Goal: Transaction & Acquisition: Purchase product/service

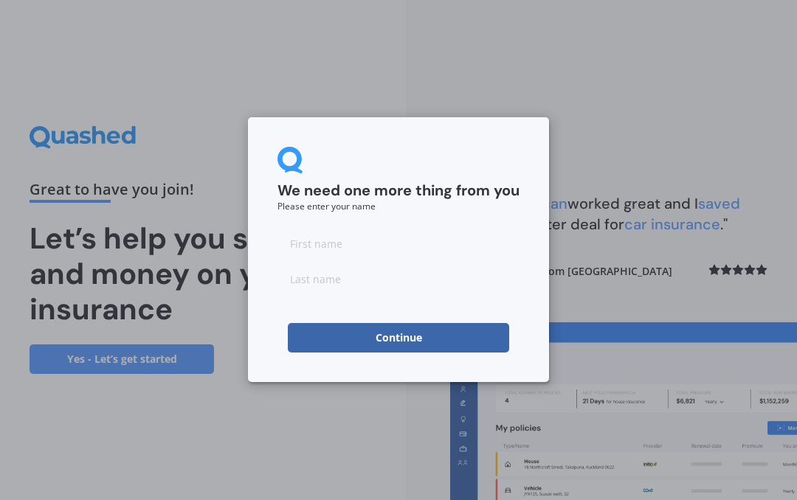
click at [334, 245] on input at bounding box center [398, 244] width 242 height 30
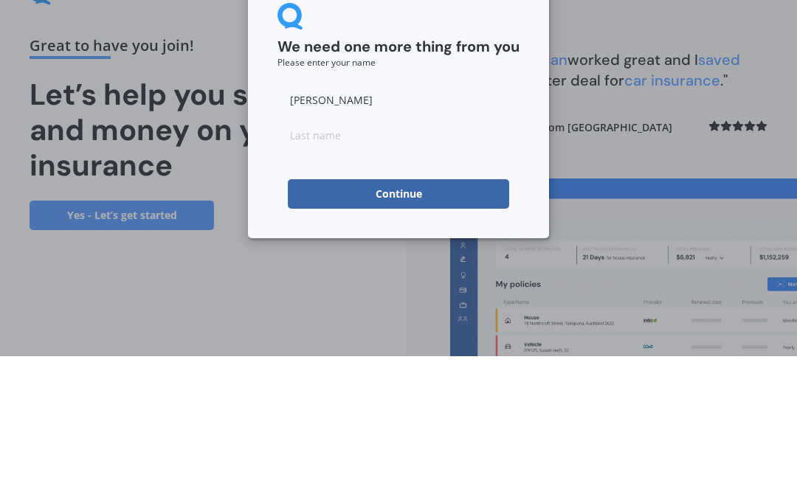
type input "[PERSON_NAME]"
click at [373, 264] on input at bounding box center [398, 279] width 242 height 30
type input "Pavitt"
click at [415, 323] on button "Continue" at bounding box center [398, 338] width 221 height 30
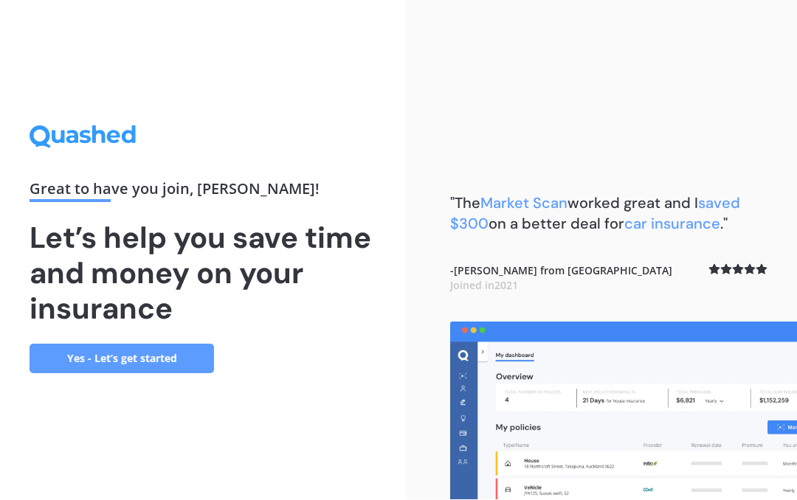
click at [108, 345] on link "Yes - Let’s get started" at bounding box center [122, 360] width 184 height 30
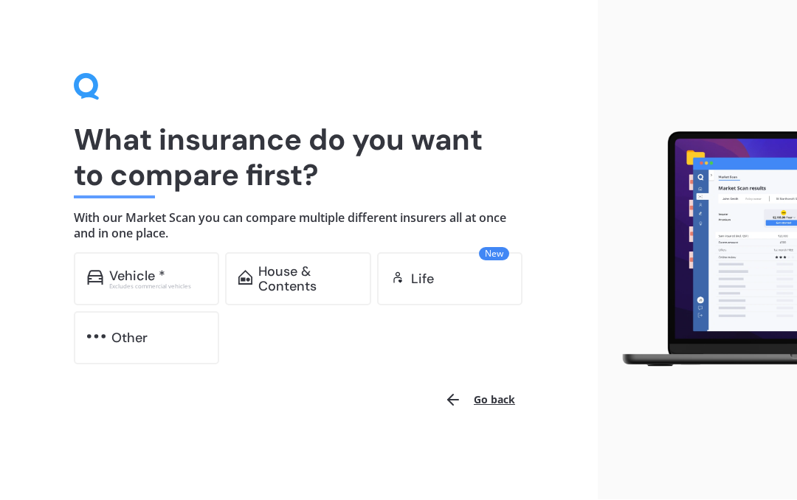
click at [132, 284] on div "Excludes commercial vehicles" at bounding box center [157, 287] width 97 height 6
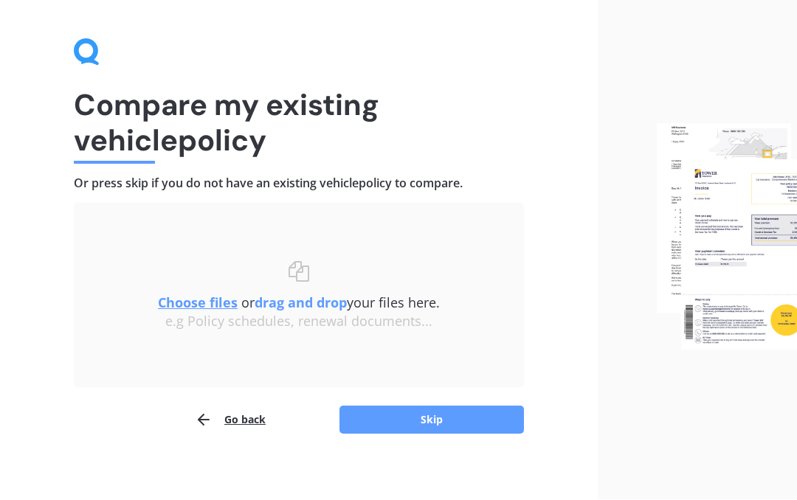
scroll to position [43, 0]
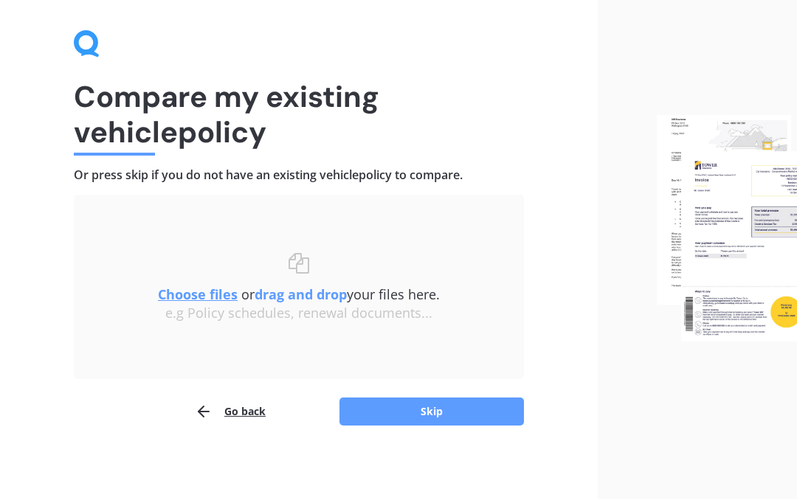
click at [433, 414] on button "Skip" at bounding box center [431, 412] width 184 height 28
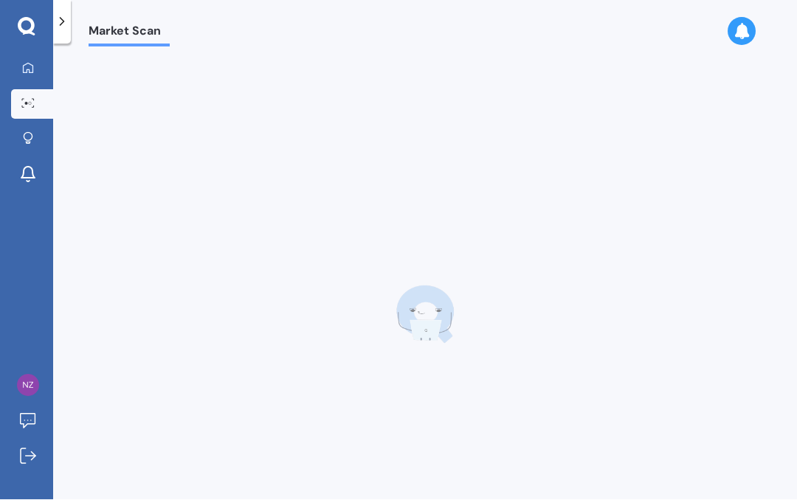
scroll to position [44, 0]
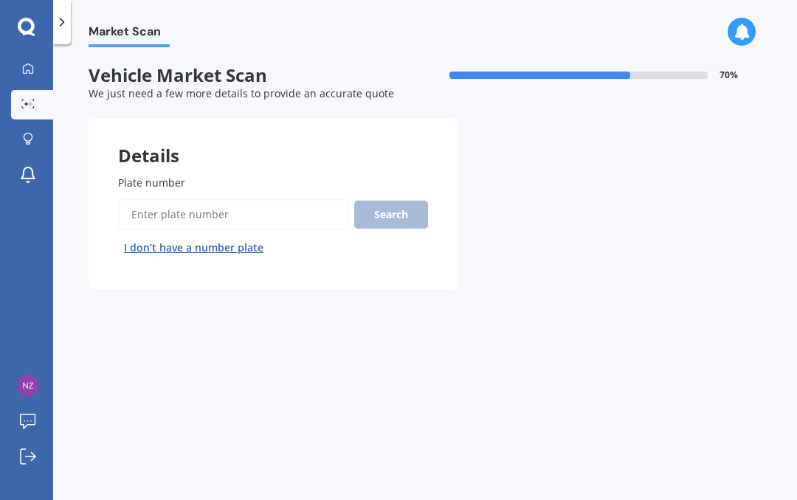
click at [202, 199] on input "Plate number" at bounding box center [233, 214] width 230 height 31
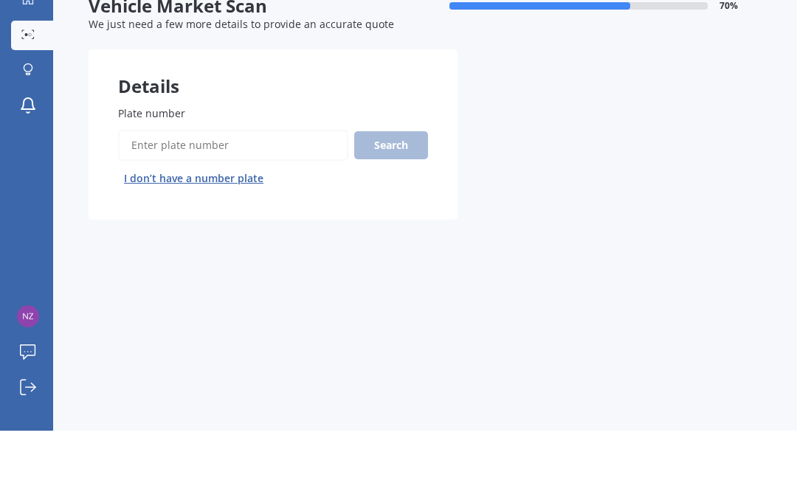
scroll to position [66, 0]
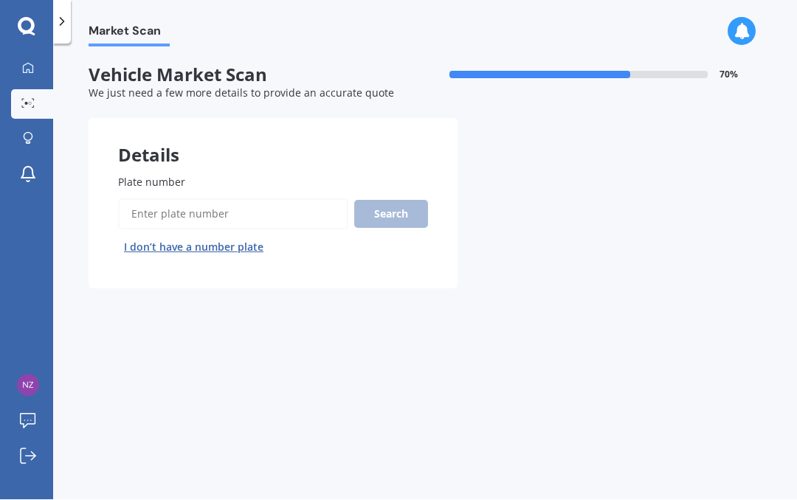
click at [186, 199] on input "Plate number" at bounding box center [233, 214] width 230 height 31
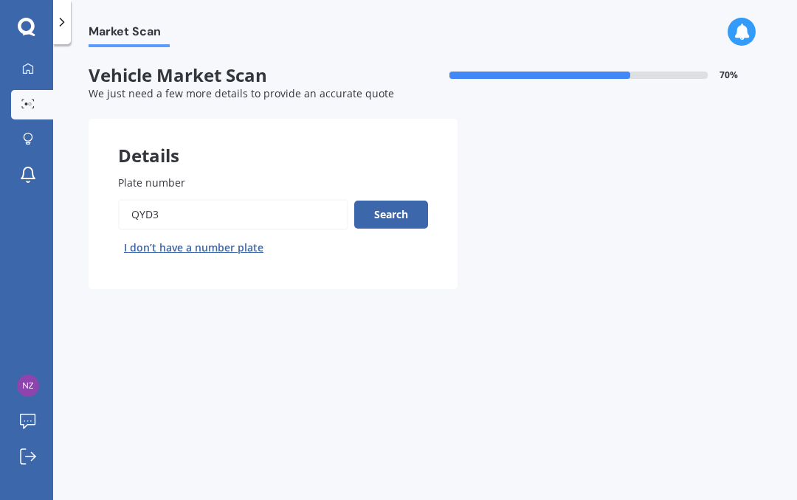
type input "Qyd3"
click at [398, 201] on button "Search" at bounding box center [391, 215] width 74 height 28
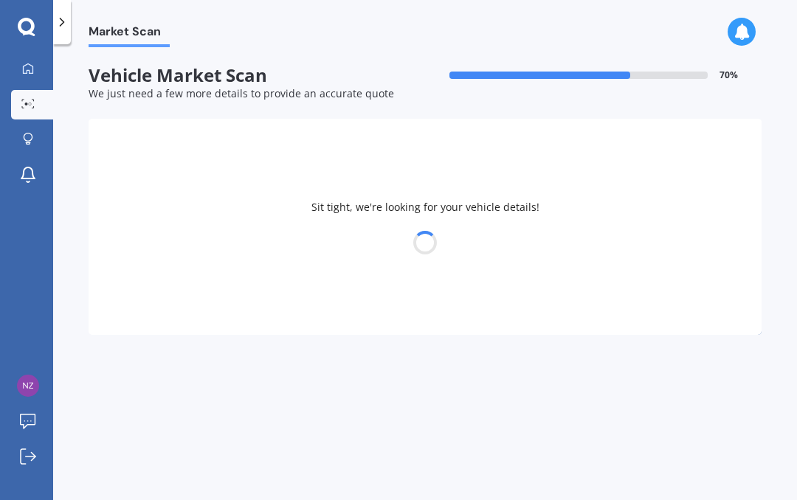
select select "HYUNDAI"
select select "[GEOGRAPHIC_DATA]"
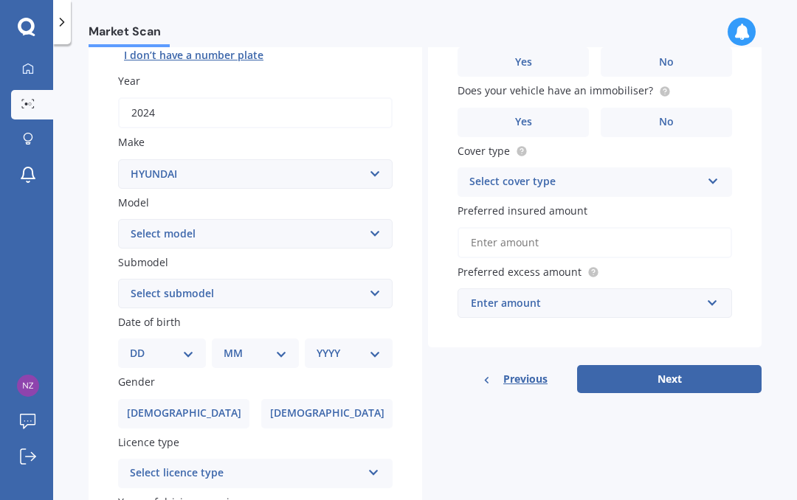
scroll to position [201, 0]
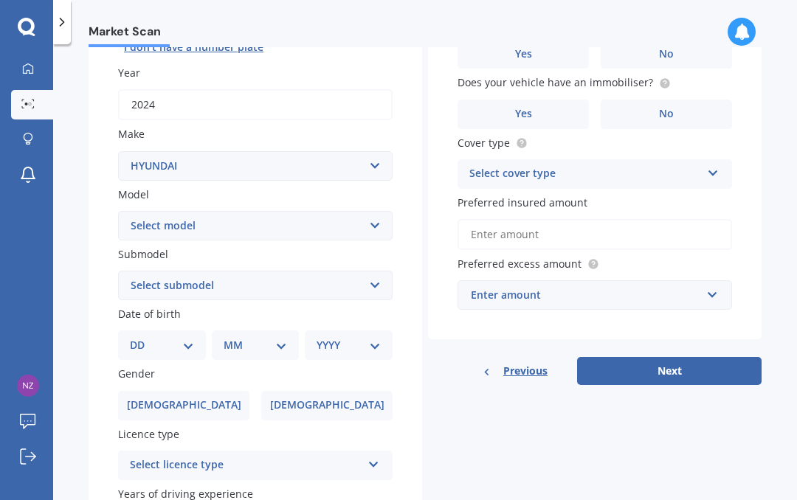
click at [187, 337] on select "DD 01 02 03 04 05 06 07 08 09 10 11 12 13 14 15 16 17 18 19 20 21 22 23 24 25 2…" at bounding box center [162, 345] width 64 height 16
select select "03"
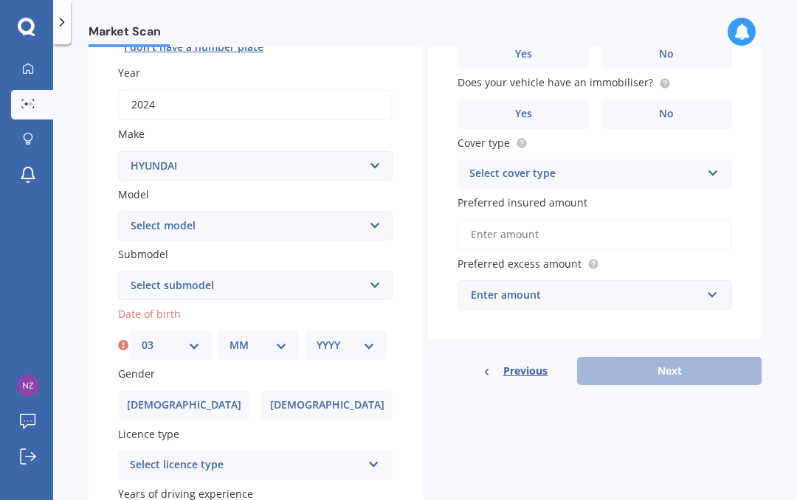
click at [283, 337] on select "MM 01 02 03 04 05 06 07 08 09 10 11 12" at bounding box center [258, 345] width 58 height 16
select select "06"
click at [371, 337] on select "YYYY 2025 2024 2023 2022 2021 2020 2019 2018 2017 2016 2015 2014 2013 2012 2011…" at bounding box center [346, 345] width 58 height 16
select select "1971"
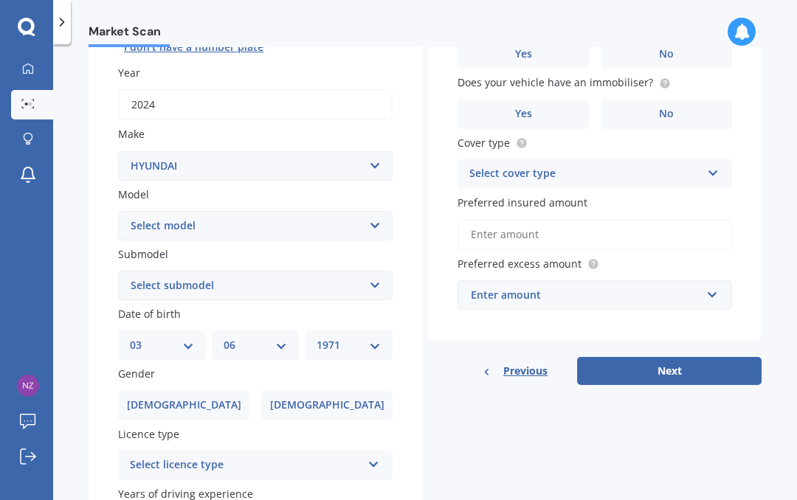
click at [187, 399] on span "[DEMOGRAPHIC_DATA]" at bounding box center [184, 405] width 114 height 13
click at [0, 0] on input "[DEMOGRAPHIC_DATA]" at bounding box center [0, 0] width 0 height 0
click at [268, 457] on div "Select licence type" at bounding box center [246, 466] width 232 height 18
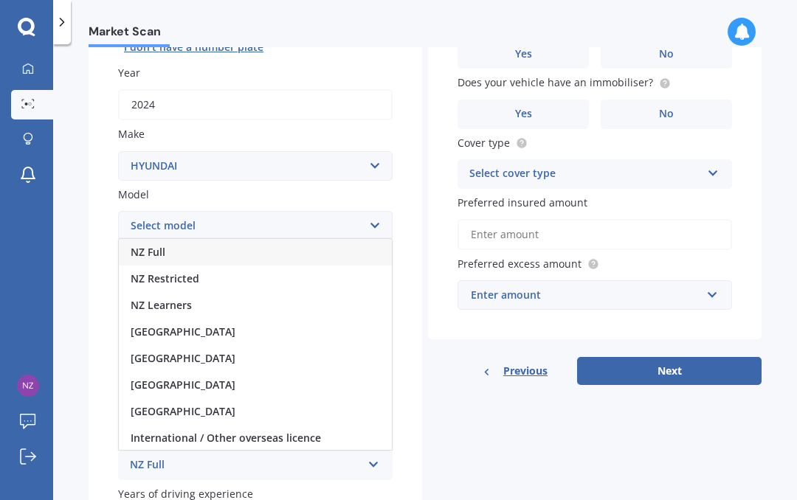
click at [178, 239] on div "NZ Full" at bounding box center [255, 252] width 273 height 27
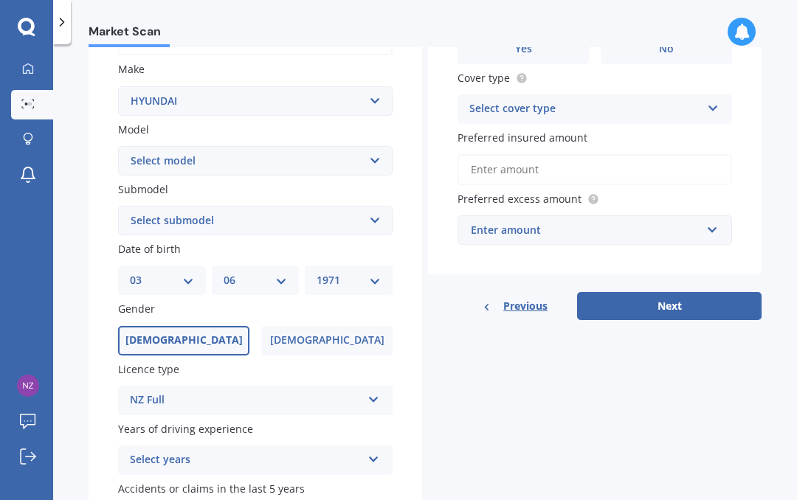
scroll to position [270, 0]
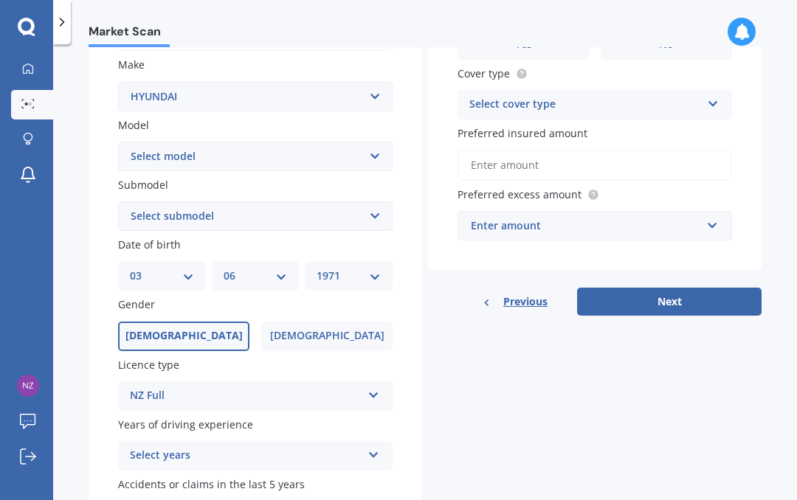
click at [244, 447] on div "Select years" at bounding box center [246, 456] width 232 height 18
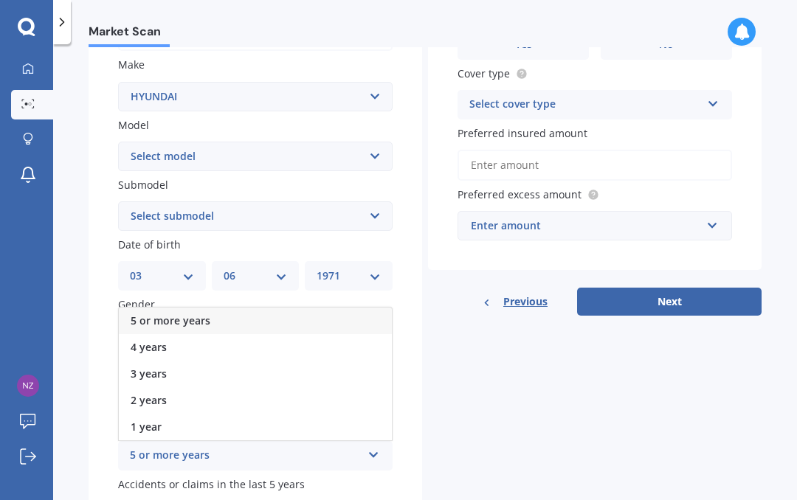
click at [204, 314] on span "5 or more years" at bounding box center [171, 321] width 80 height 14
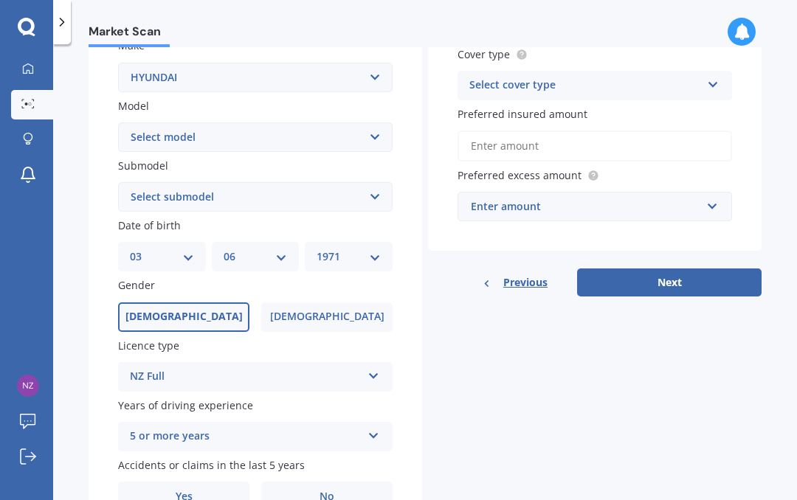
scroll to position [289, 0]
click at [326, 491] on span "No" at bounding box center [327, 497] width 15 height 13
click at [0, 0] on input "No" at bounding box center [0, 0] width 0 height 0
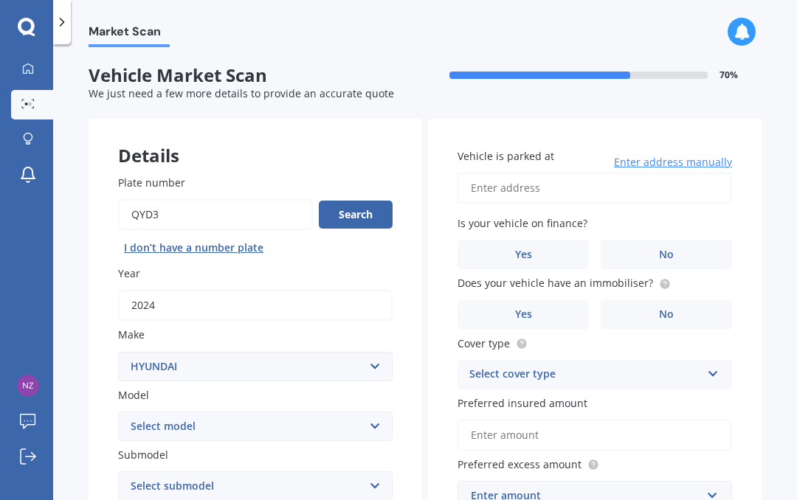
scroll to position [0, 0]
click at [556, 173] on input "Vehicle is parked at" at bounding box center [595, 188] width 275 height 31
type input "[STREET_ADDRESS]"
click at [673, 249] on span "No" at bounding box center [666, 255] width 15 height 13
click at [0, 0] on input "No" at bounding box center [0, 0] width 0 height 0
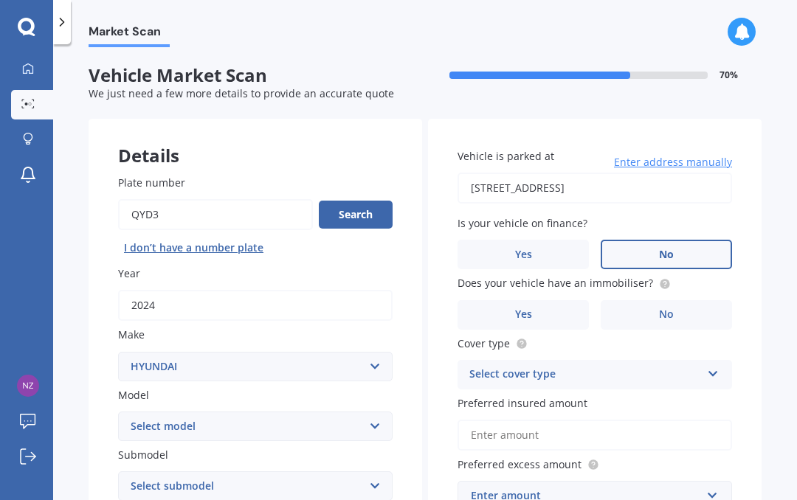
click at [661, 300] on label "No" at bounding box center [666, 315] width 131 height 30
click at [0, 0] on input "No" at bounding box center [0, 0] width 0 height 0
click at [587, 366] on div "Select cover type" at bounding box center [585, 375] width 232 height 18
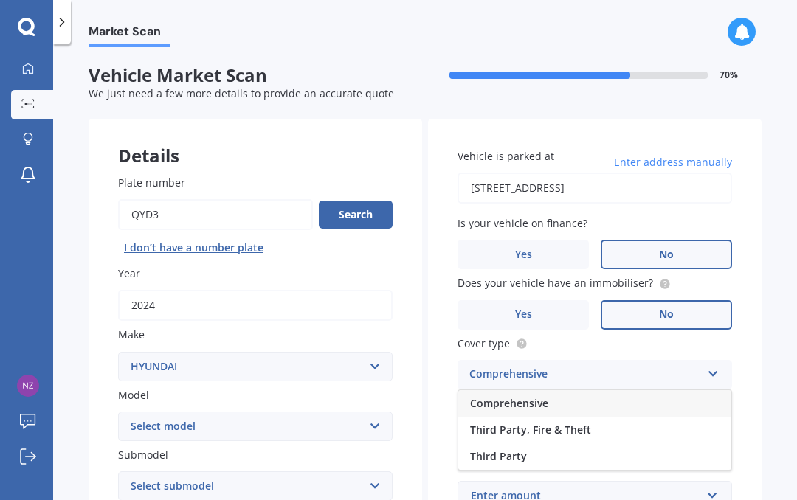
click at [542, 396] on span "Comprehensive" at bounding box center [509, 403] width 78 height 14
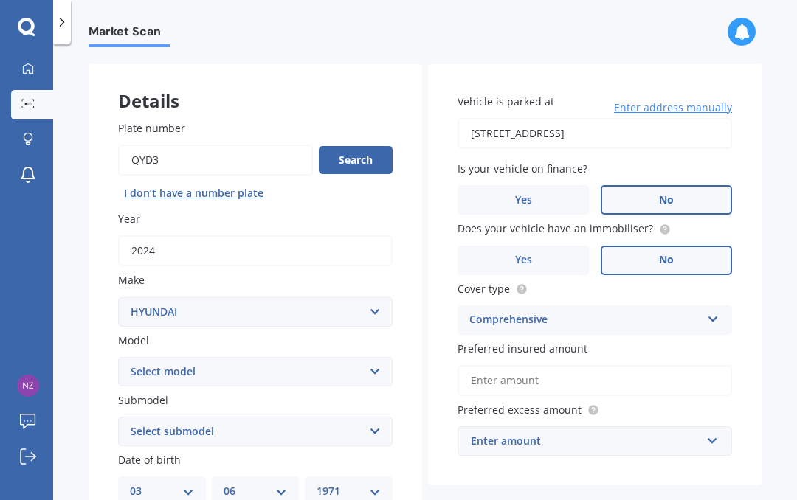
scroll to position [58, 0]
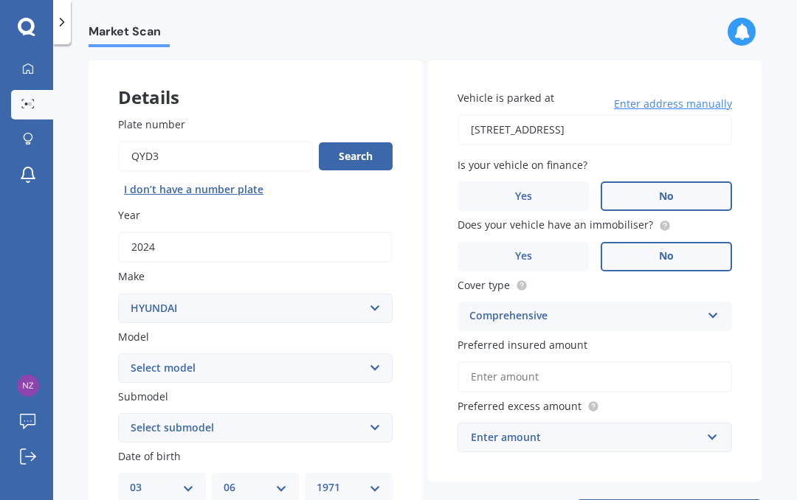
click at [548, 362] on input "Preferred insured amount" at bounding box center [595, 377] width 275 height 31
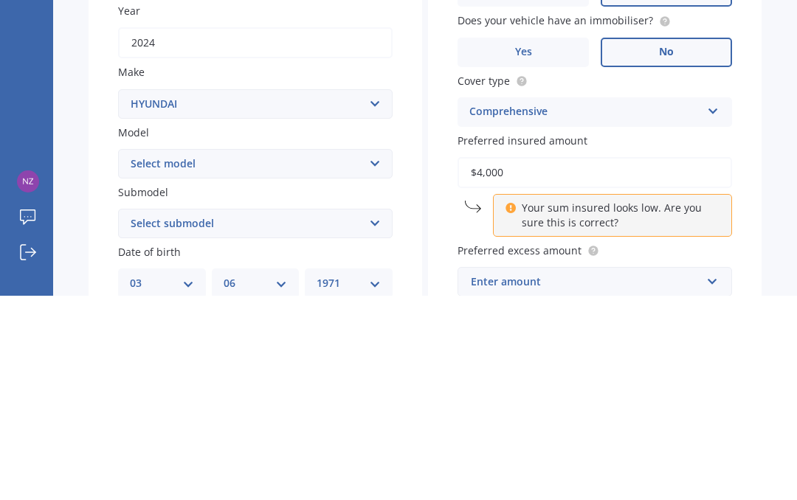
type input "$40,000"
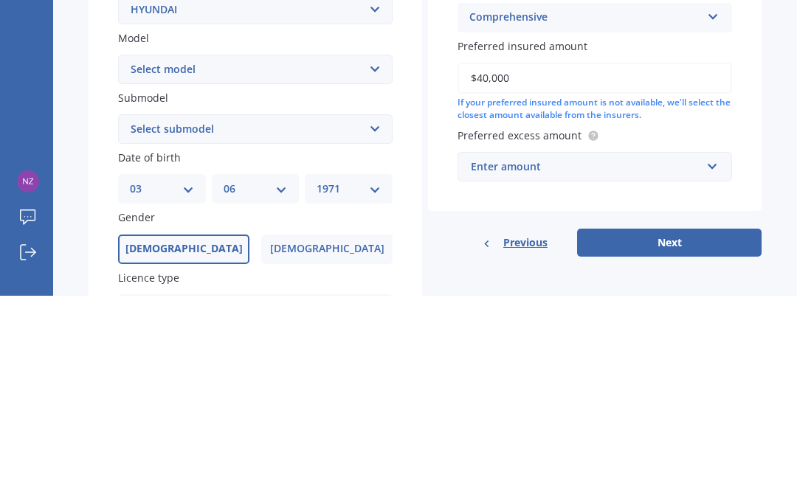
scroll to position [158, 0]
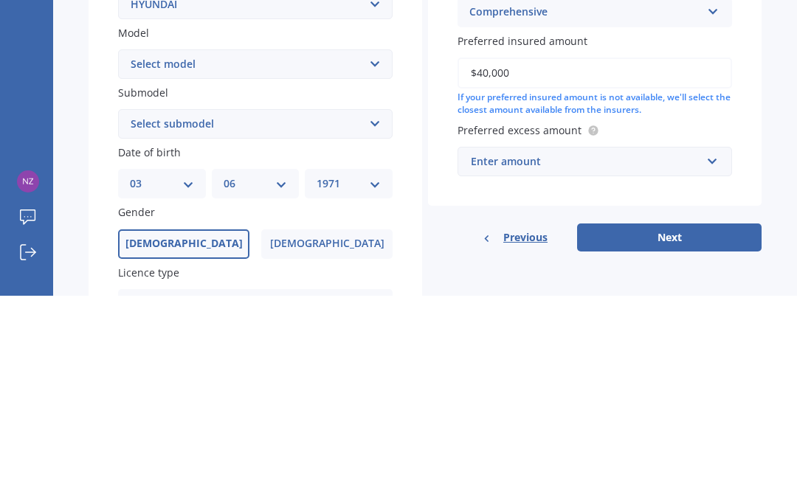
click at [558, 358] on div "Enter amount" at bounding box center [586, 366] width 230 height 16
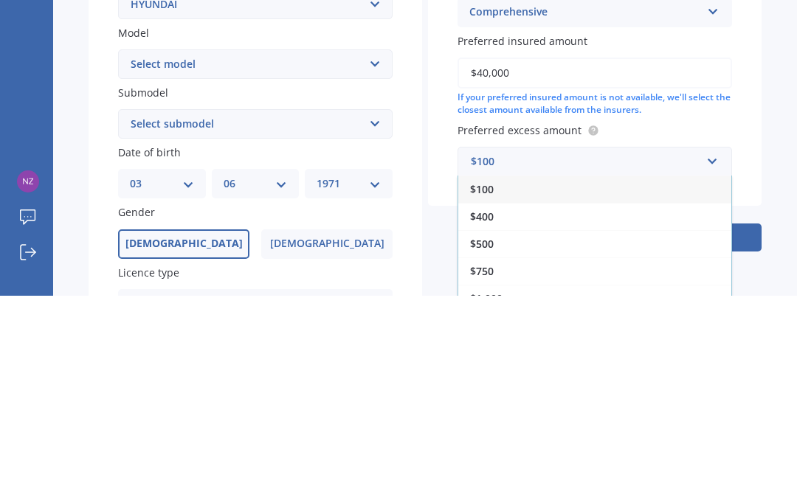
click at [499, 435] on div "$500" at bounding box center [594, 448] width 273 height 27
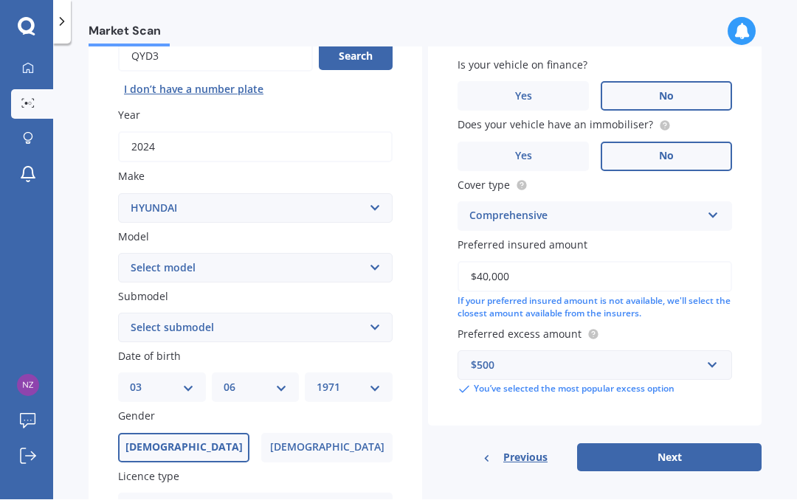
click at [669, 444] on button "Next" at bounding box center [669, 458] width 184 height 28
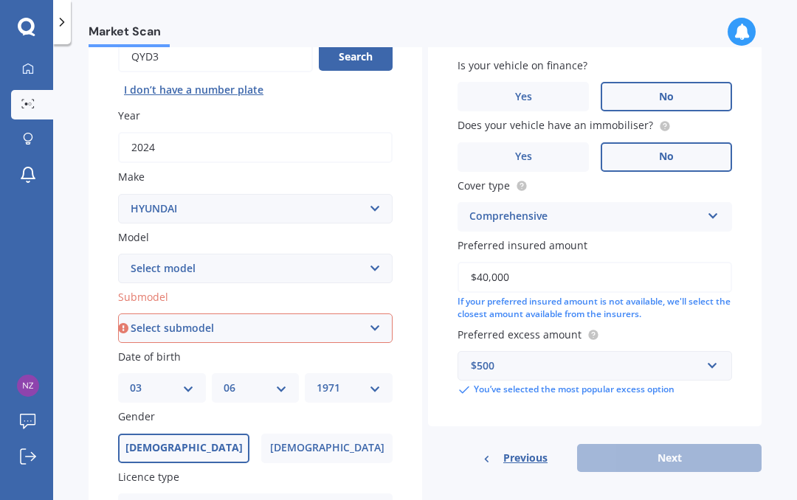
click at [209, 314] on select "Select submodel 1.6 Turbo Elite 2.0 4WD CRDi Turbo Diesel A4 2.0 4WD Petrol A4 …" at bounding box center [255, 329] width 275 height 30
select select "2.0 CITY 2WD PETROL"
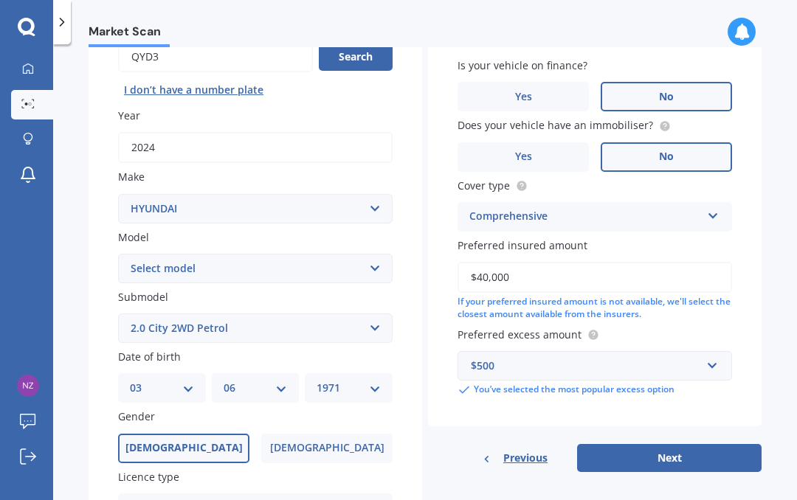
click at [672, 444] on button "Next" at bounding box center [669, 458] width 184 height 28
select select "03"
select select "06"
select select "1971"
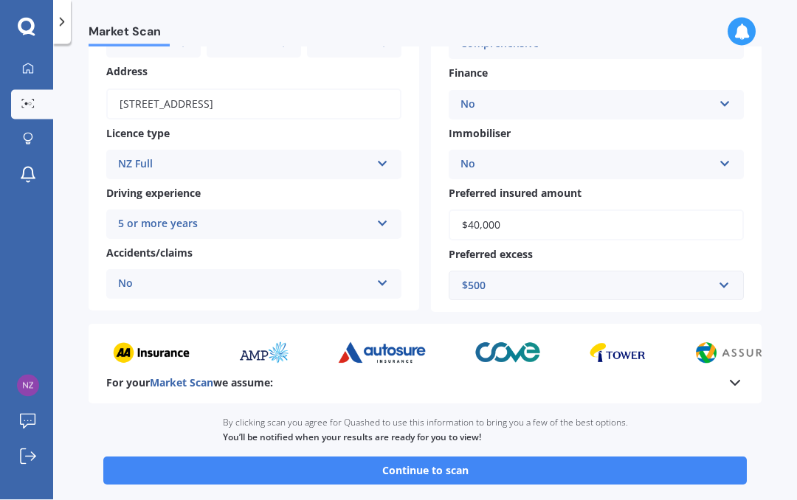
scroll to position [185, 0]
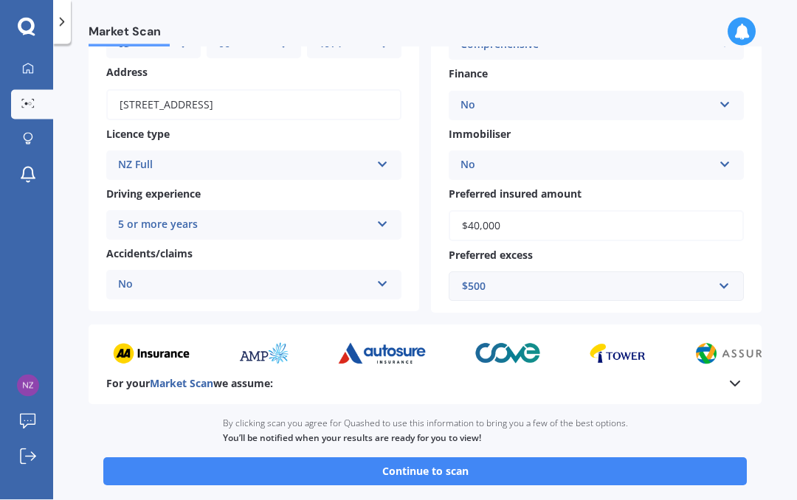
click at [427, 468] on button "Continue to scan" at bounding box center [424, 472] width 643 height 28
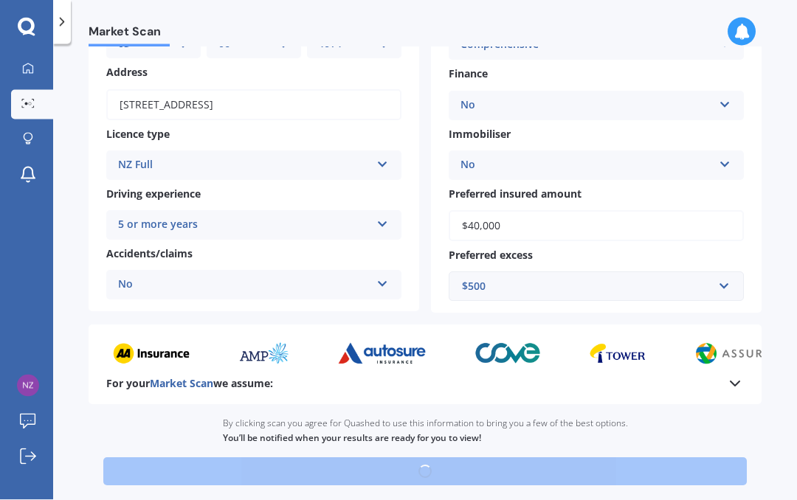
scroll to position [0, 0]
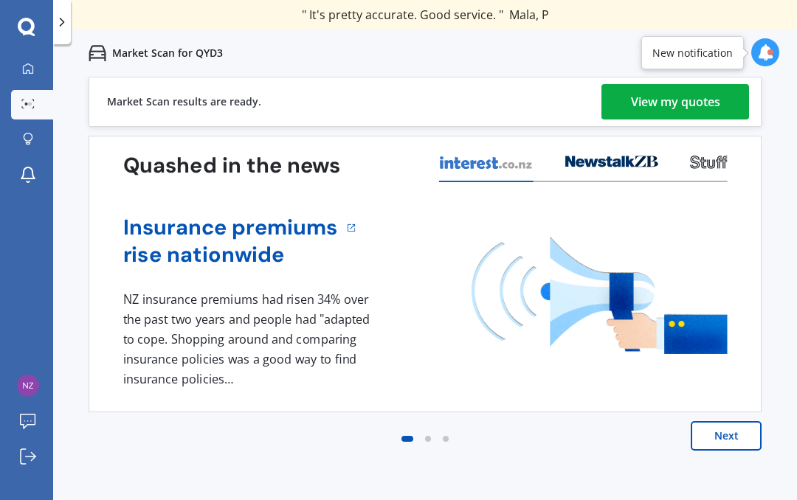
click at [680, 106] on div "View my quotes" at bounding box center [675, 101] width 89 height 35
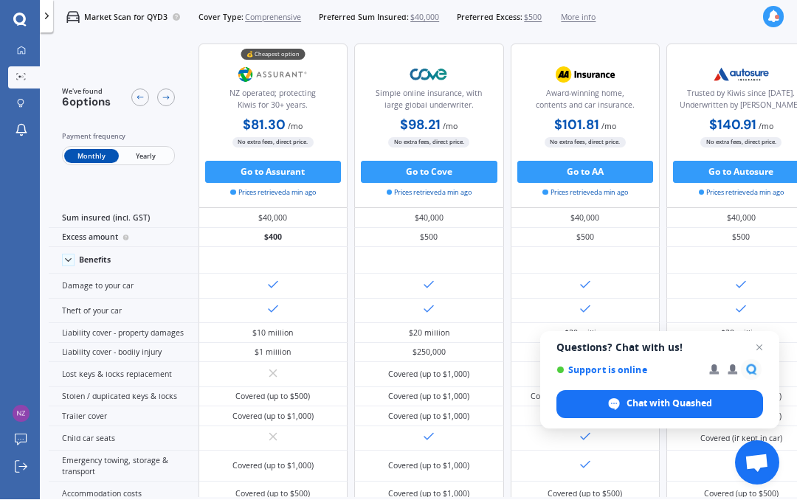
click at [761, 357] on span "Open chat" at bounding box center [759, 348] width 18 height 18
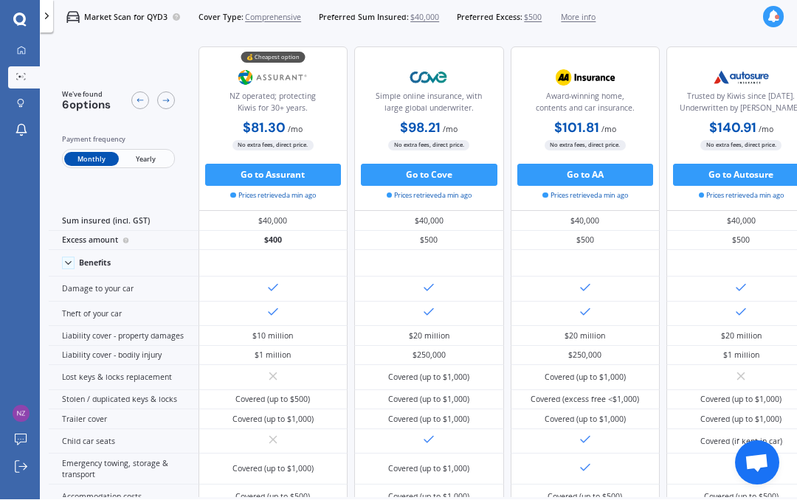
scroll to position [-3, 0]
click at [24, 22] on icon at bounding box center [19, 19] width 13 height 13
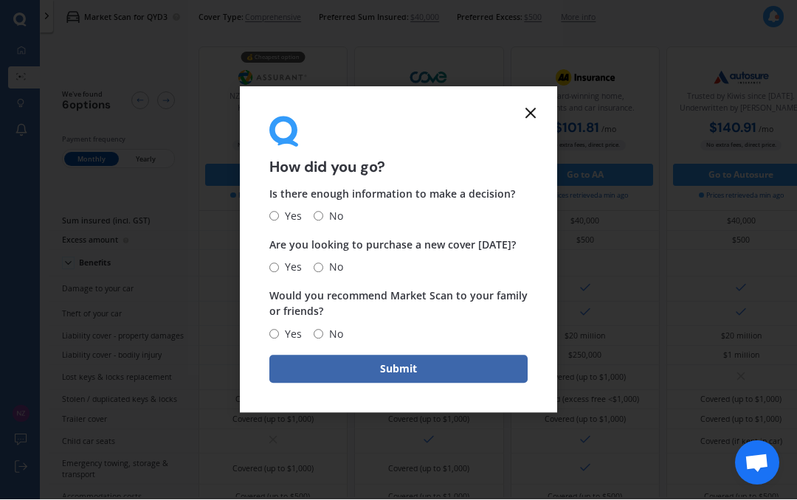
scroll to position [0, 0]
click at [535, 122] on icon at bounding box center [531, 114] width 18 height 18
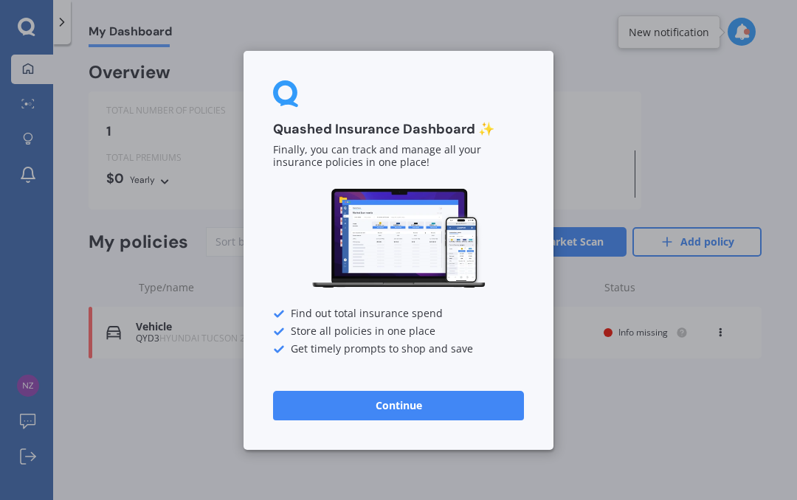
click at [34, 34] on div "Quashed Insurance Dashboard ✨ Finally, you can track and manage all your insura…" at bounding box center [398, 250] width 797 height 500
click at [33, 23] on div "Quashed Insurance Dashboard ✨ Finally, you can track and manage all your insura…" at bounding box center [398, 250] width 797 height 500
click at [66, 19] on div "Quashed Insurance Dashboard ✨ Finally, you can track and manage all your insura…" at bounding box center [398, 250] width 797 height 500
click at [413, 420] on button "Continue" at bounding box center [398, 405] width 251 height 30
